Goal: Task Accomplishment & Management: Manage account settings

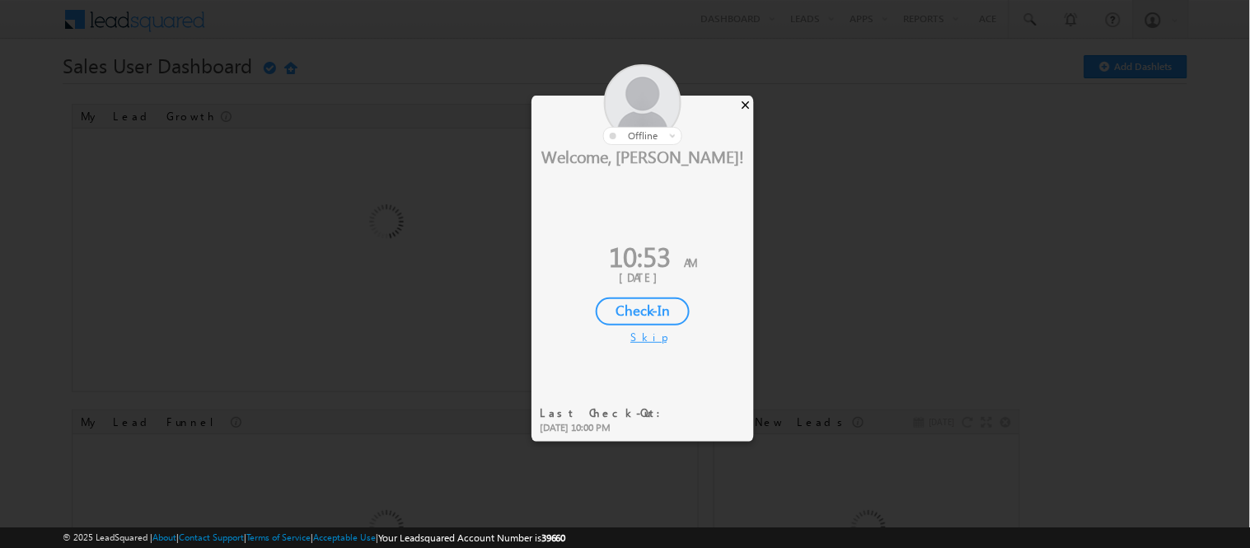
click at [740, 103] on div "×" at bounding box center [745, 105] width 17 height 18
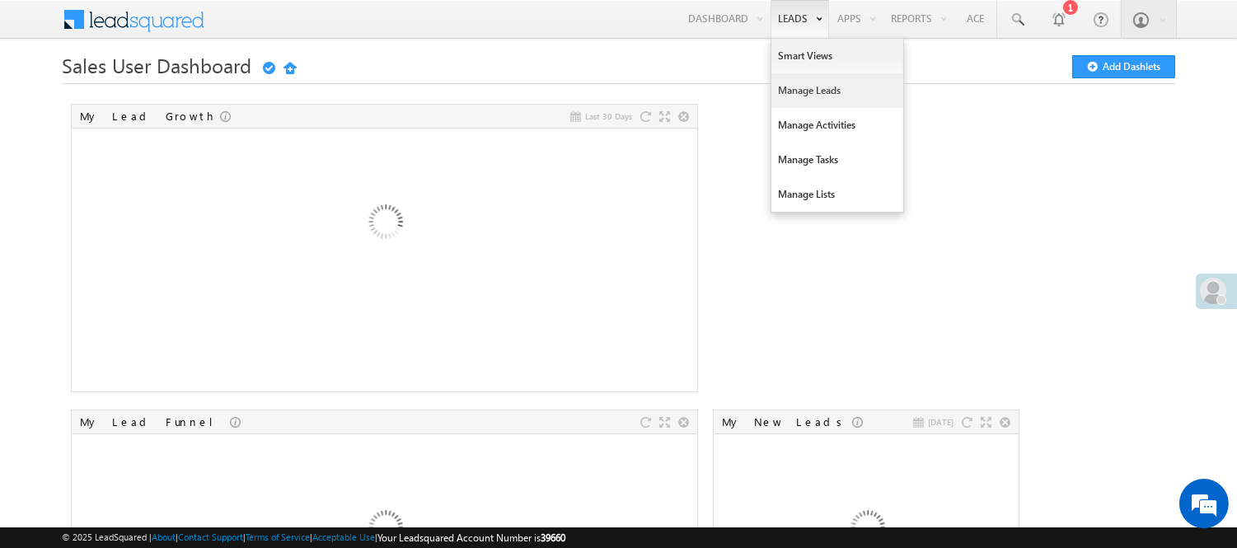
click at [798, 91] on link "Manage Leads" at bounding box center [837, 90] width 132 height 35
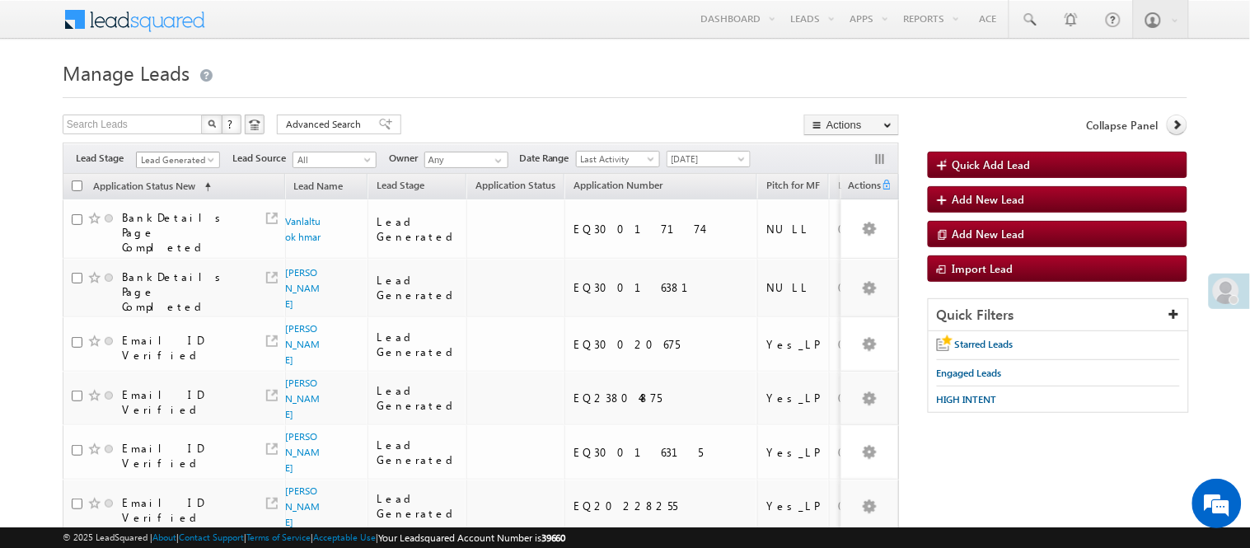
click at [159, 161] on span "Lead Generated" at bounding box center [176, 159] width 78 height 15
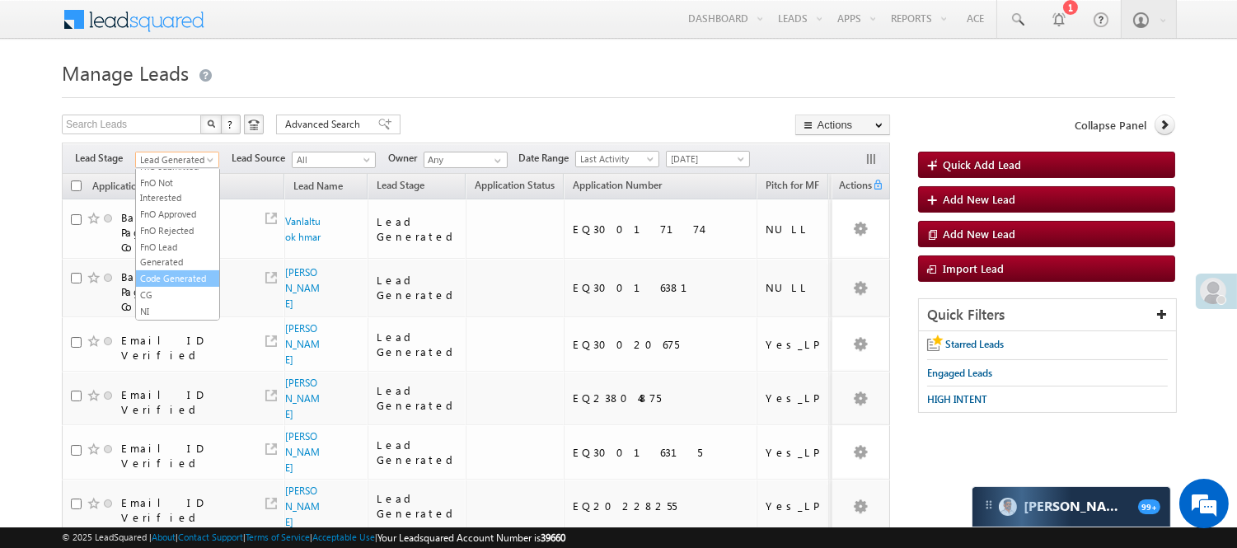
scroll to position [366, 0]
click at [159, 286] on link "Code Generated" at bounding box center [177, 278] width 83 height 15
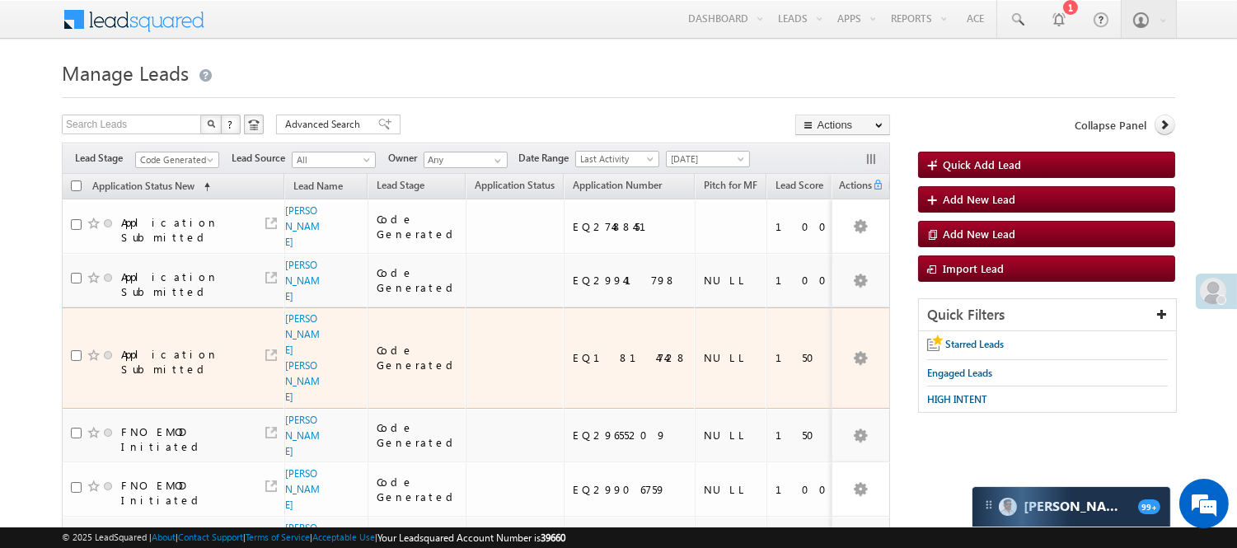
scroll to position [0, 0]
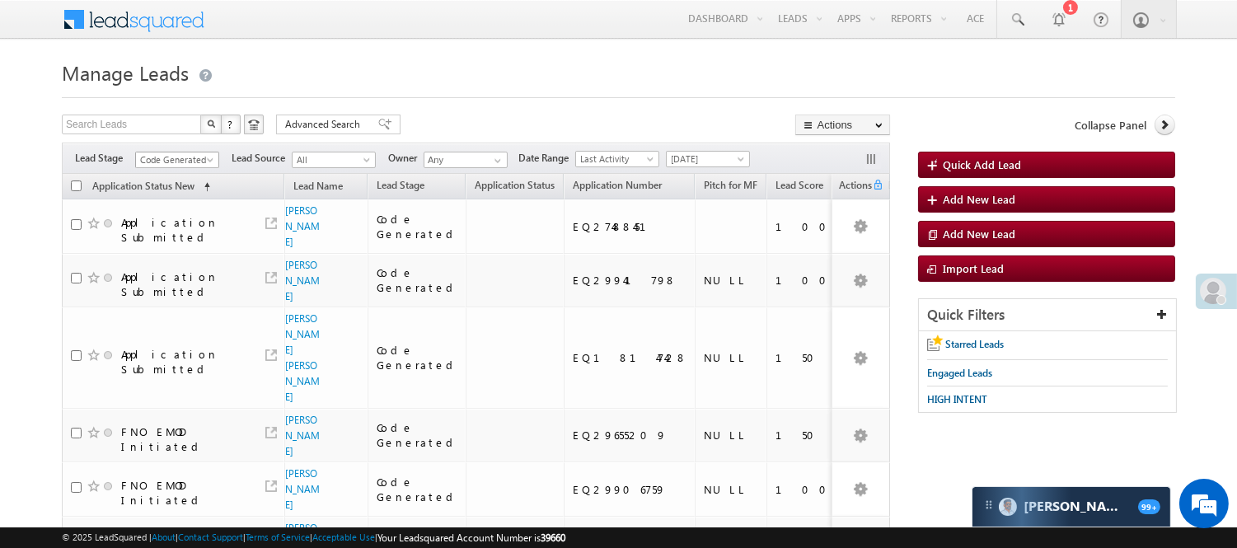
click at [174, 157] on span "Code Generated" at bounding box center [175, 159] width 78 height 15
click at [162, 201] on link "Lead Generated" at bounding box center [177, 194] width 83 height 15
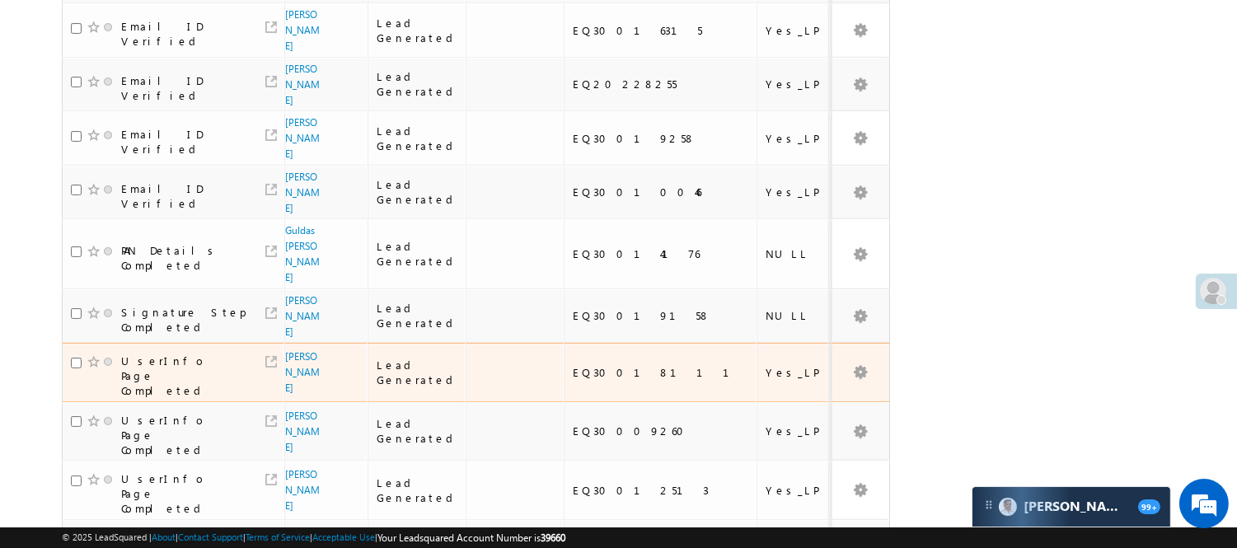
scroll to position [471, 0]
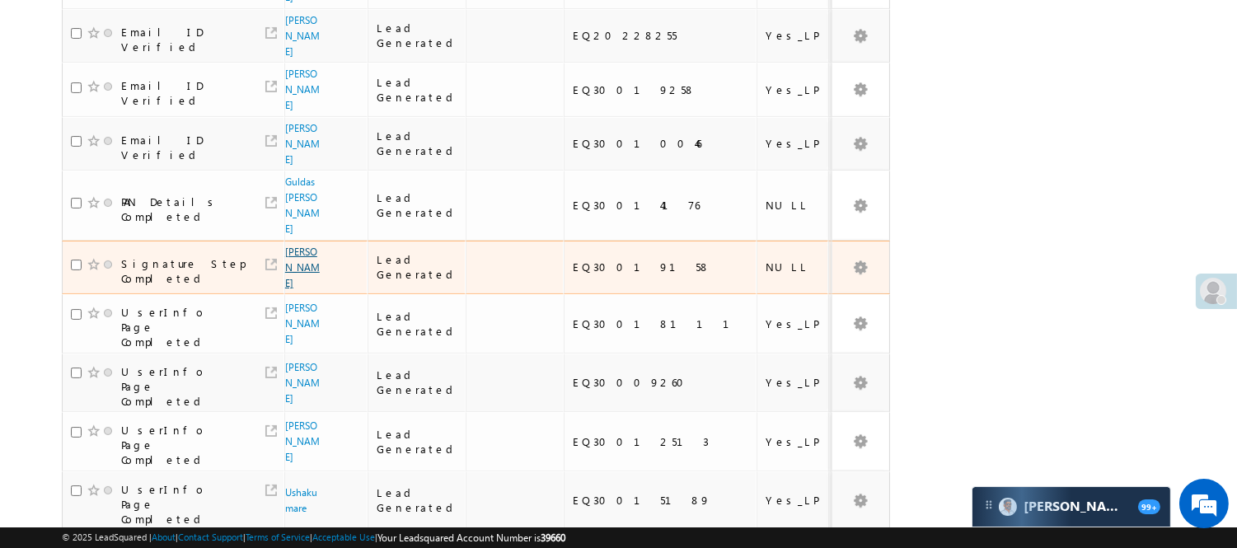
click at [293, 246] on link "[PERSON_NAME]" at bounding box center [302, 268] width 35 height 44
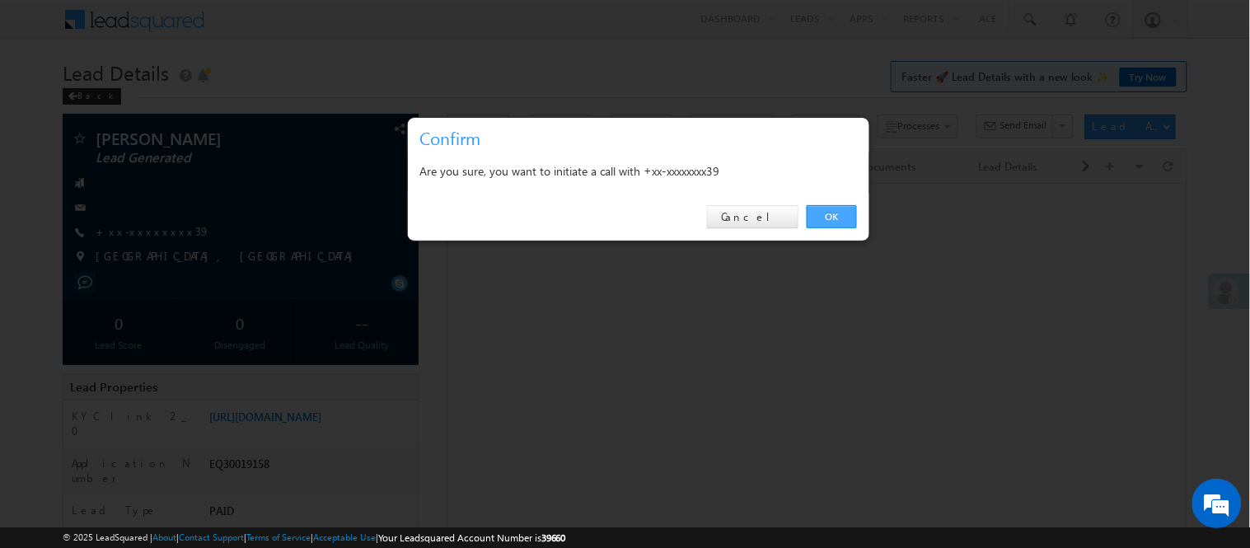
click at [850, 213] on link "OK" at bounding box center [832, 216] width 50 height 23
